Goal: Find specific page/section: Find specific page/section

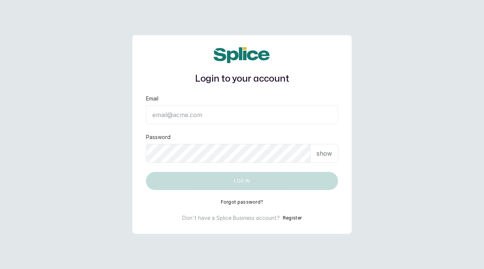
type input "layo@withsplice.com"
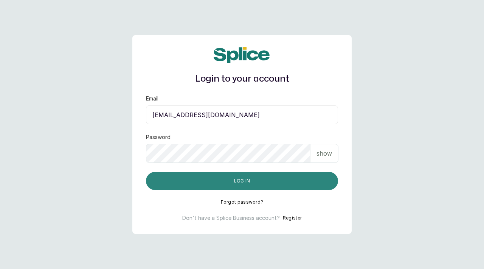
click at [249, 175] on button "Log in" at bounding box center [242, 181] width 192 height 18
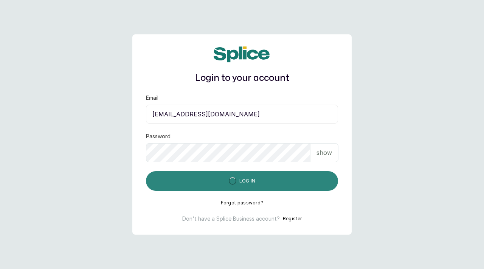
click at [244, 178] on button "Log in" at bounding box center [242, 181] width 192 height 20
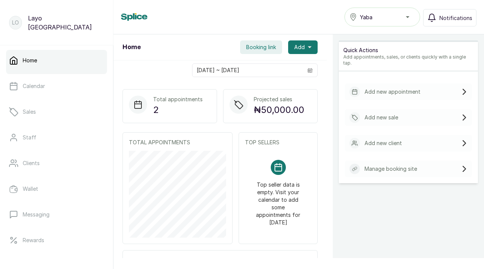
click at [349, 25] on div "Yaba" at bounding box center [382, 17] width 76 height 19
click at [364, 21] on div "Yaba" at bounding box center [382, 16] width 66 height 9
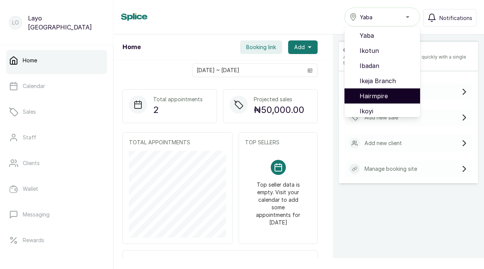
scroll to position [48, 0]
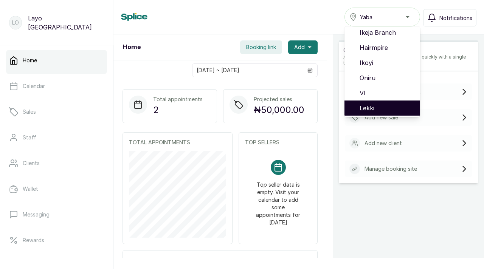
click at [372, 101] on li "Lekki" at bounding box center [382, 108] width 76 height 15
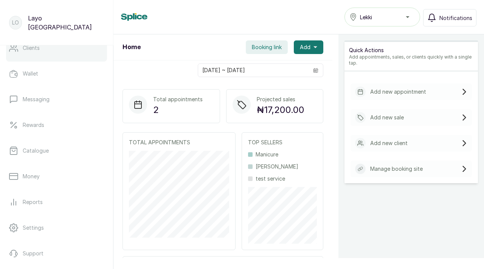
scroll to position [119, 0]
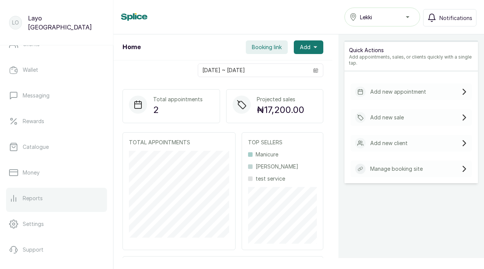
click at [47, 200] on link "Reports" at bounding box center [56, 198] width 101 height 21
